Goal: Use online tool/utility: Utilize a website feature to perform a specific function

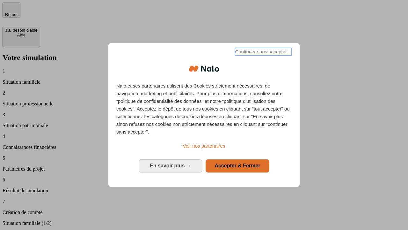
click at [263, 53] on span "Continuer sans accepter →" at bounding box center [263, 52] width 57 height 8
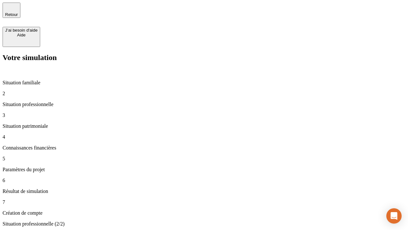
type input "30 000"
type input "40 000"
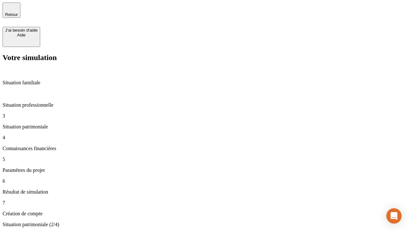
type input "1 100"
type input "20"
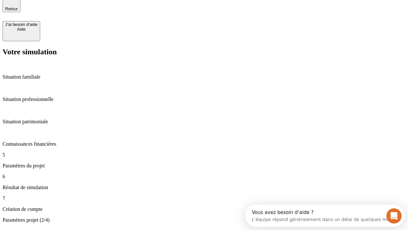
type input "40"
type input "50 000"
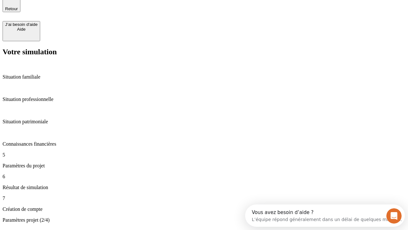
type input "640"
